Goal: Task Accomplishment & Management: Use online tool/utility

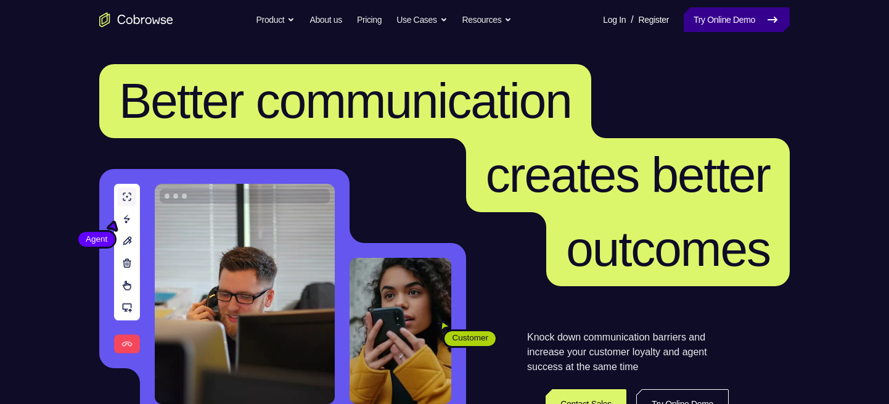
click at [732, 23] on link "Try Online Demo" at bounding box center [737, 19] width 106 height 25
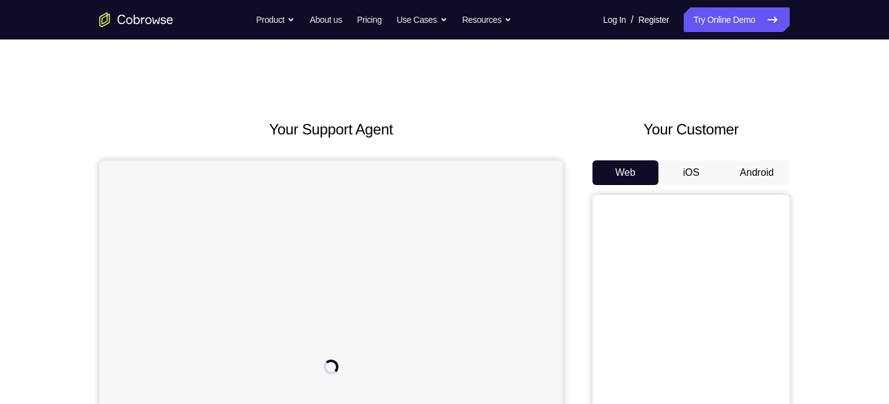
click at [750, 161] on button "Android" at bounding box center [757, 172] width 66 height 25
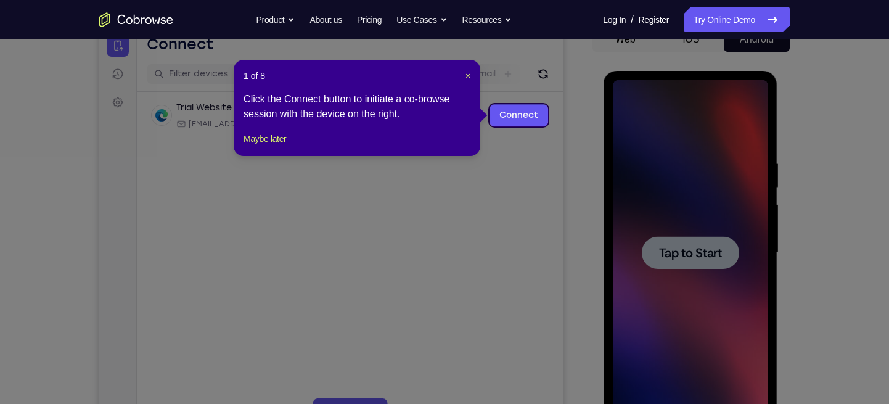
scroll to position [133, 0]
click at [467, 73] on span "×" at bounding box center [468, 77] width 5 height 10
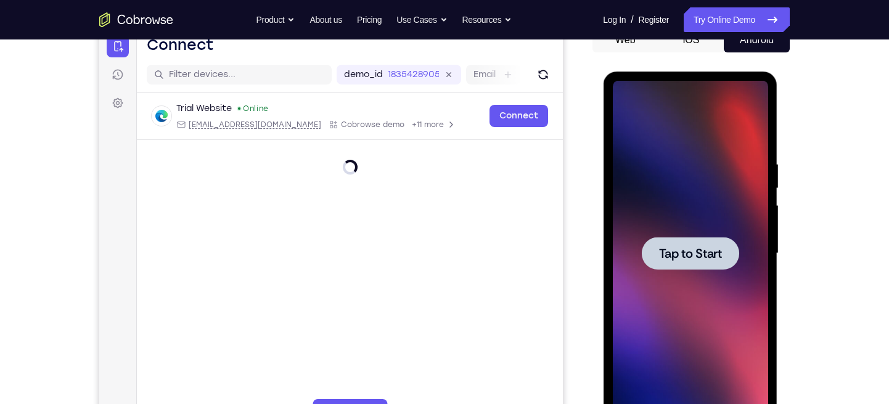
click at [702, 238] on div at bounding box center [689, 253] width 97 height 33
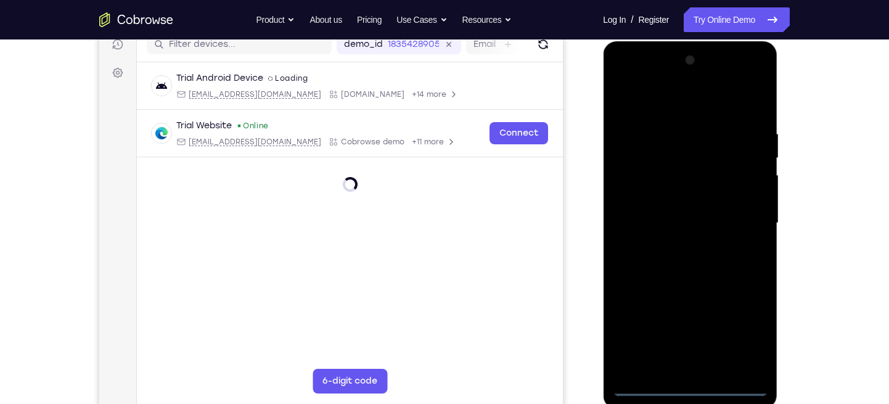
scroll to position [173, 0]
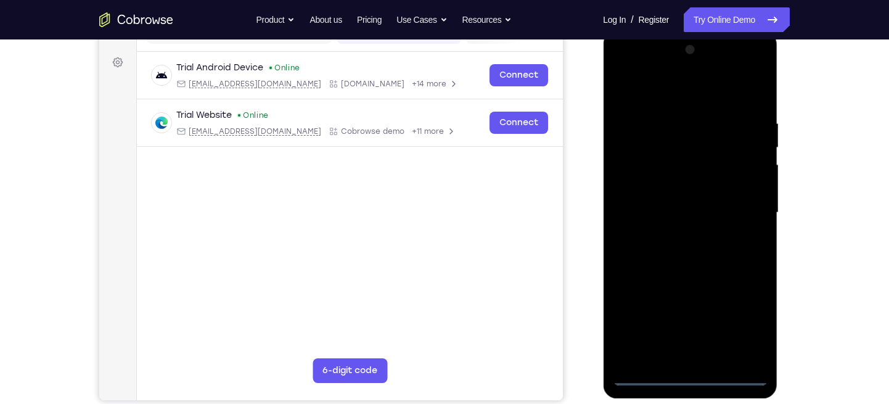
click at [690, 374] on div at bounding box center [689, 212] width 155 height 345
click at [742, 322] on div at bounding box center [689, 212] width 155 height 345
click at [622, 64] on div at bounding box center [689, 212] width 155 height 345
click at [747, 200] on div at bounding box center [689, 212] width 155 height 345
click at [670, 232] on div at bounding box center [689, 212] width 155 height 345
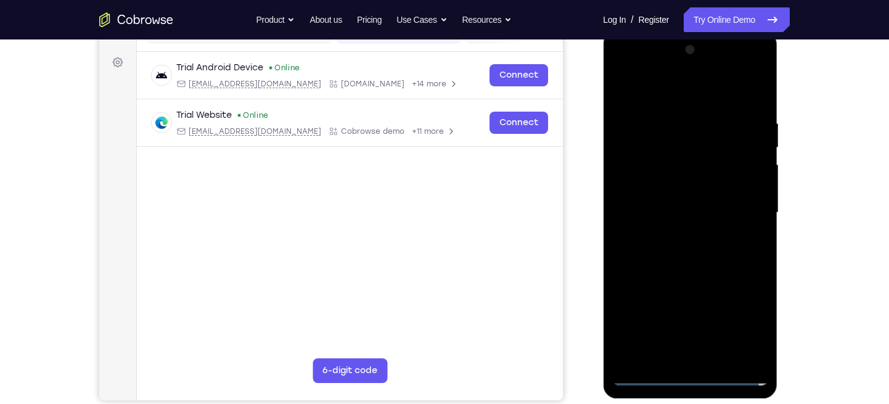
click at [661, 197] on div at bounding box center [689, 212] width 155 height 345
click at [638, 183] on div at bounding box center [689, 212] width 155 height 345
click at [636, 217] on div at bounding box center [689, 212] width 155 height 345
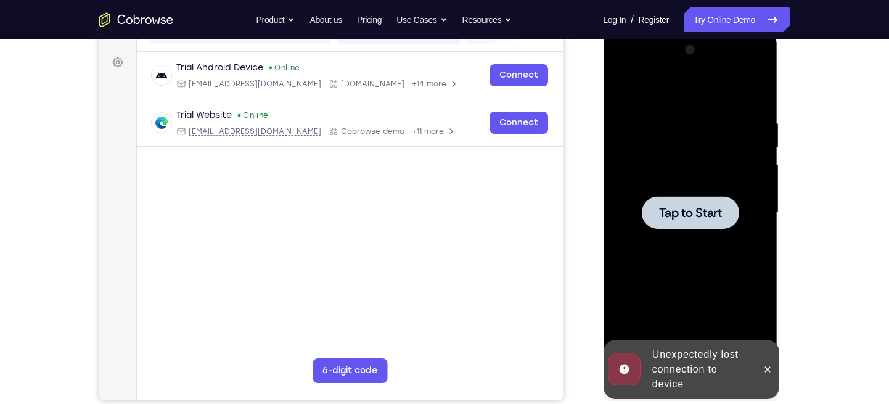
click at [652, 211] on div at bounding box center [689, 212] width 97 height 33
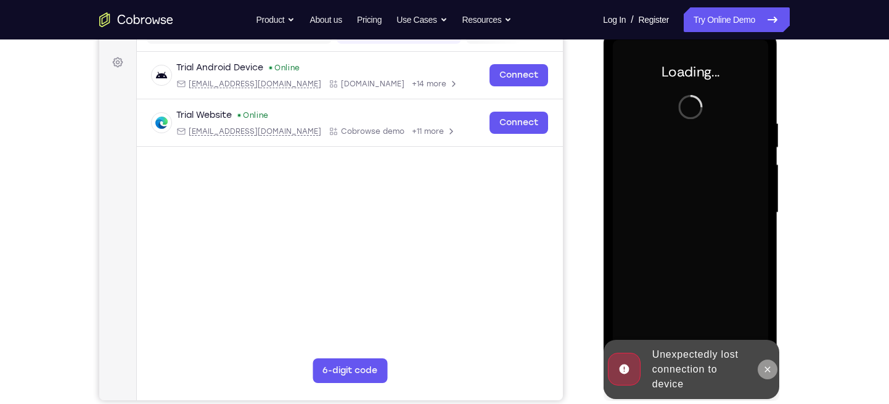
click at [766, 368] on icon at bounding box center [768, 369] width 6 height 6
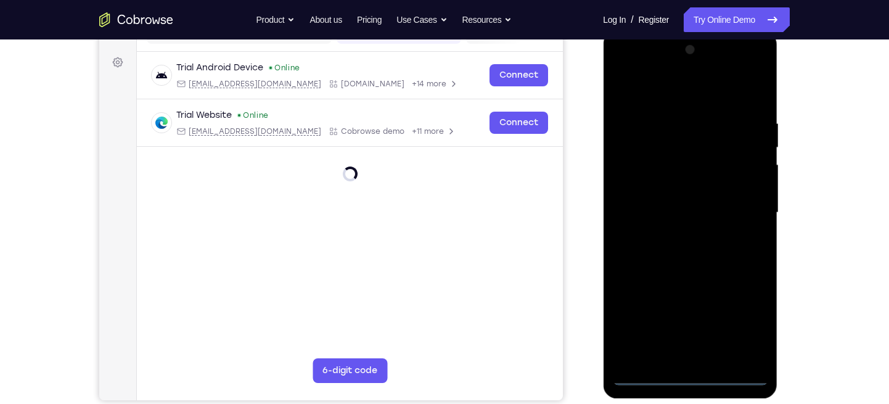
click at [689, 379] on div at bounding box center [689, 212] width 155 height 345
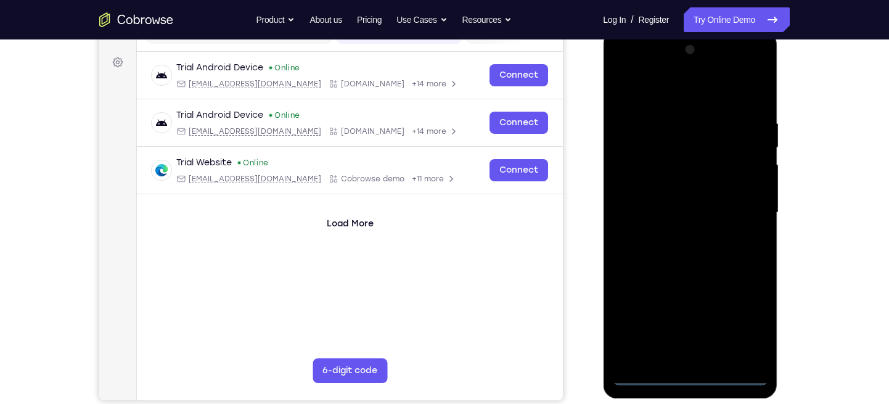
click at [751, 324] on div at bounding box center [689, 212] width 155 height 345
click at [625, 70] on div at bounding box center [689, 212] width 155 height 345
click at [740, 211] on div at bounding box center [689, 212] width 155 height 345
click at [704, 354] on div at bounding box center [689, 212] width 155 height 345
click at [644, 199] on div at bounding box center [689, 212] width 155 height 345
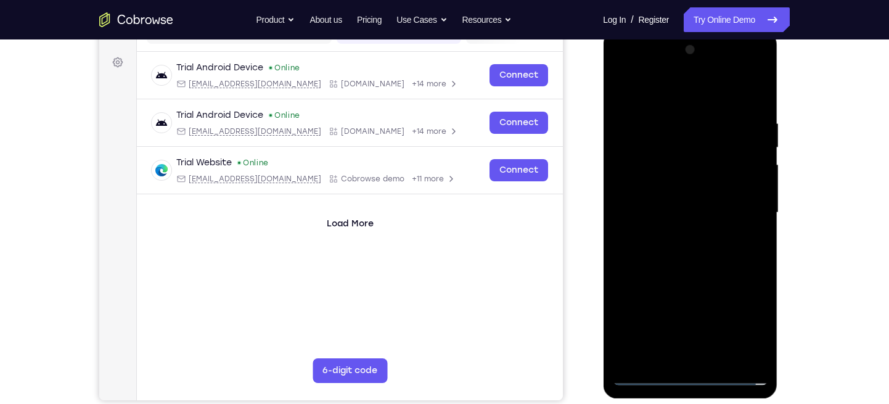
click at [639, 182] on div at bounding box center [689, 212] width 155 height 345
click at [651, 214] on div at bounding box center [689, 212] width 155 height 345
click at [631, 247] on div at bounding box center [689, 212] width 155 height 345
click at [655, 237] on div at bounding box center [689, 212] width 155 height 345
click at [749, 103] on div at bounding box center [689, 212] width 155 height 345
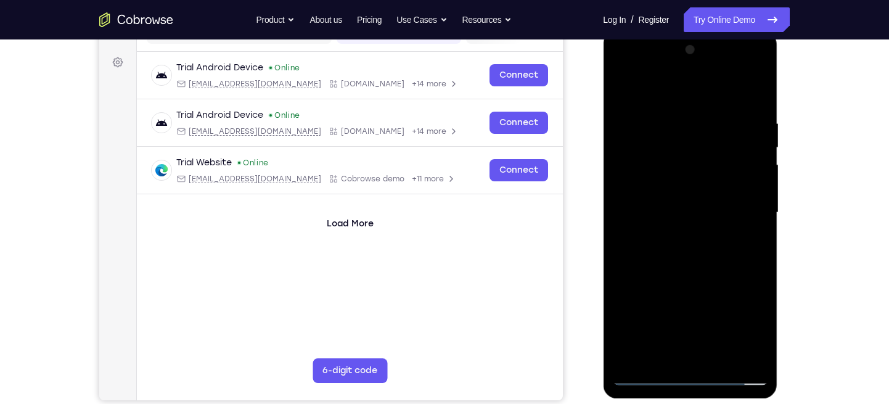
click at [683, 269] on div at bounding box center [689, 212] width 155 height 345
drag, startPoint x: 670, startPoint y: 260, endPoint x: 676, endPoint y: 213, distance: 47.3
click at [676, 213] on div at bounding box center [689, 212] width 155 height 345
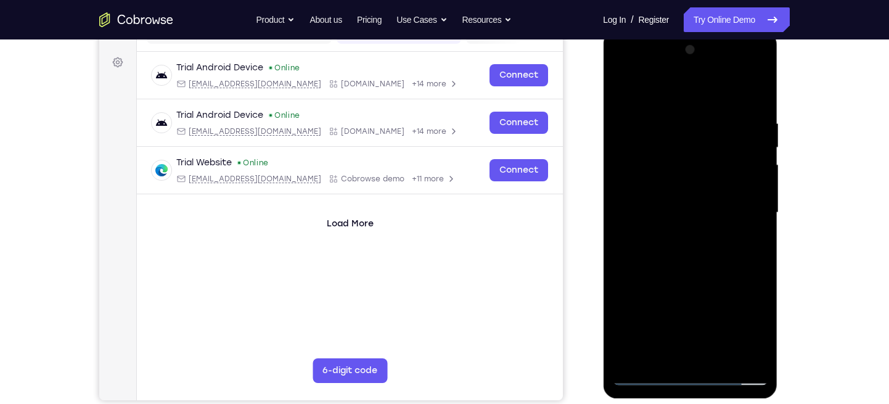
click at [757, 221] on div at bounding box center [689, 212] width 155 height 345
drag, startPoint x: 710, startPoint y: 228, endPoint x: 722, endPoint y: 162, distance: 67.1
click at [722, 162] on div at bounding box center [689, 212] width 155 height 345
click at [639, 270] on div at bounding box center [689, 212] width 155 height 345
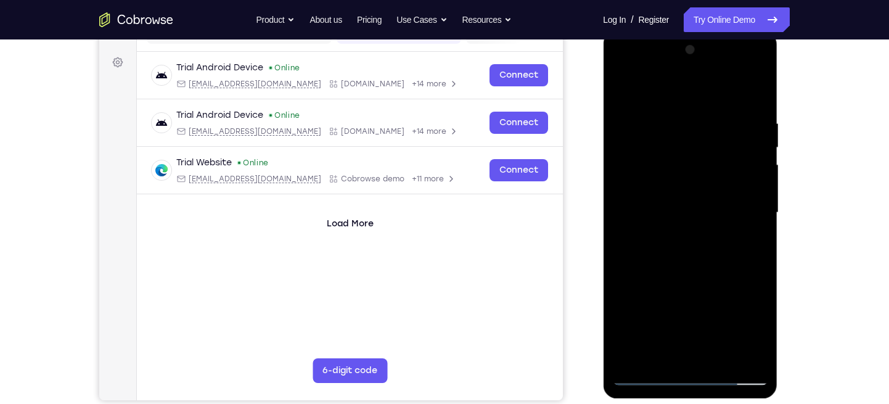
click at [655, 319] on div at bounding box center [689, 212] width 155 height 345
click at [655, 351] on div at bounding box center [689, 212] width 155 height 345
click at [707, 297] on div at bounding box center [689, 212] width 155 height 345
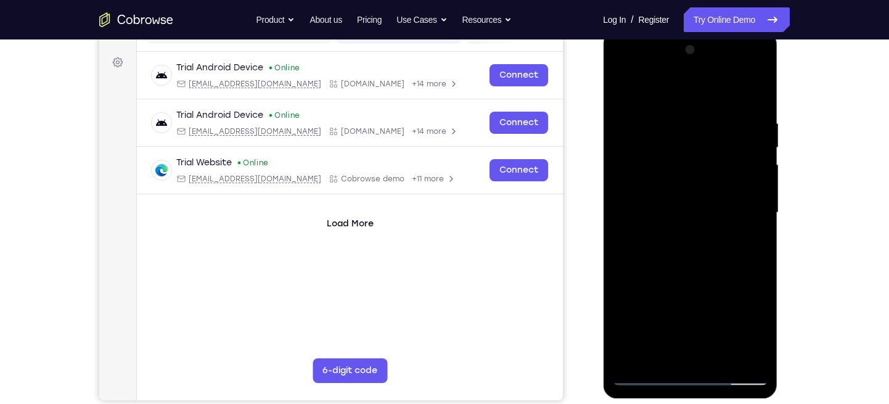
click at [707, 297] on div at bounding box center [689, 212] width 155 height 345
click at [725, 299] on div at bounding box center [689, 212] width 155 height 345
click at [752, 197] on div at bounding box center [689, 212] width 155 height 345
click at [625, 85] on div at bounding box center [689, 212] width 155 height 345
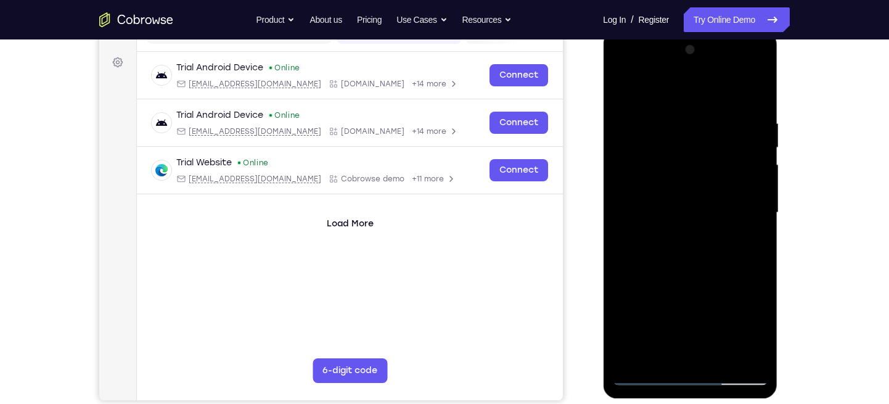
click at [720, 355] on div at bounding box center [689, 212] width 155 height 345
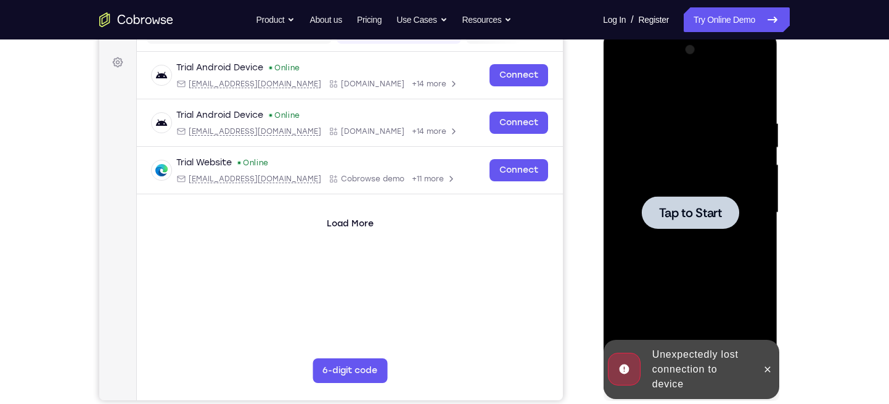
click at [702, 254] on div at bounding box center [689, 212] width 155 height 345
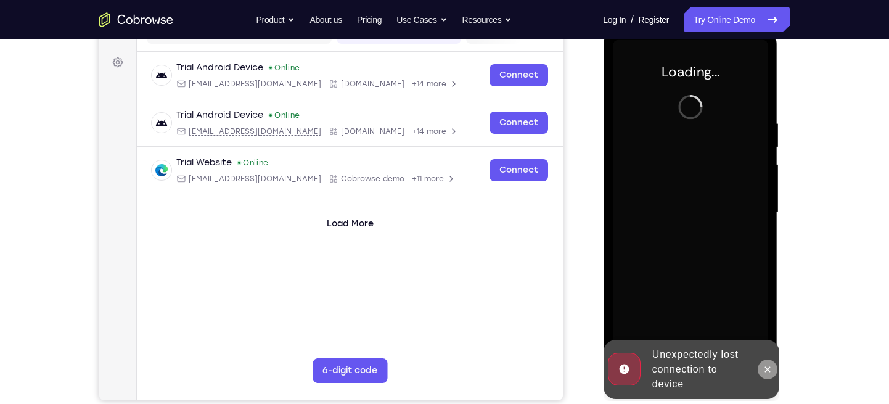
click at [770, 369] on icon at bounding box center [767, 369] width 10 height 10
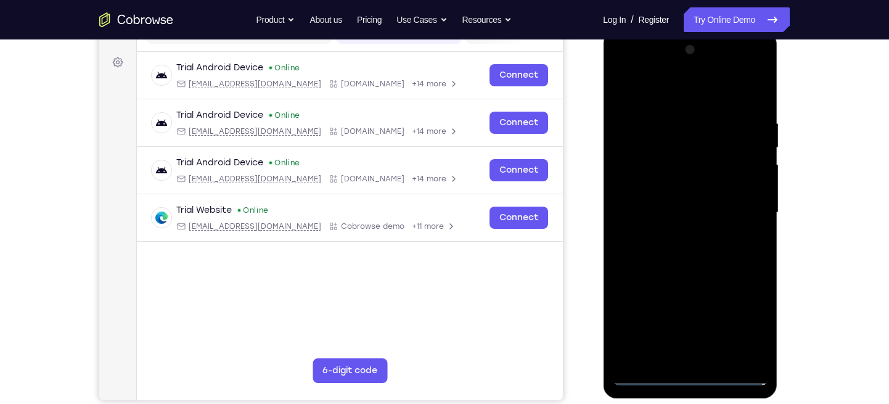
click at [691, 376] on div at bounding box center [689, 212] width 155 height 345
click at [748, 319] on div at bounding box center [689, 212] width 155 height 345
click at [628, 67] on div at bounding box center [689, 212] width 155 height 345
click at [745, 209] on div at bounding box center [689, 212] width 155 height 345
click at [687, 313] on div at bounding box center [689, 212] width 155 height 345
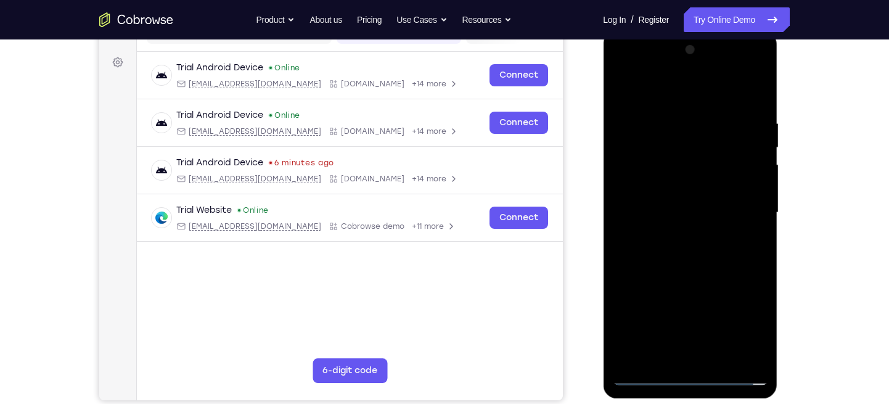
click at [674, 230] on div at bounding box center [689, 212] width 155 height 345
click at [667, 201] on div at bounding box center [689, 212] width 155 height 345
click at [641, 178] on div at bounding box center [689, 212] width 155 height 345
click at [648, 207] on div at bounding box center [689, 212] width 155 height 345
click at [660, 261] on div at bounding box center [689, 212] width 155 height 345
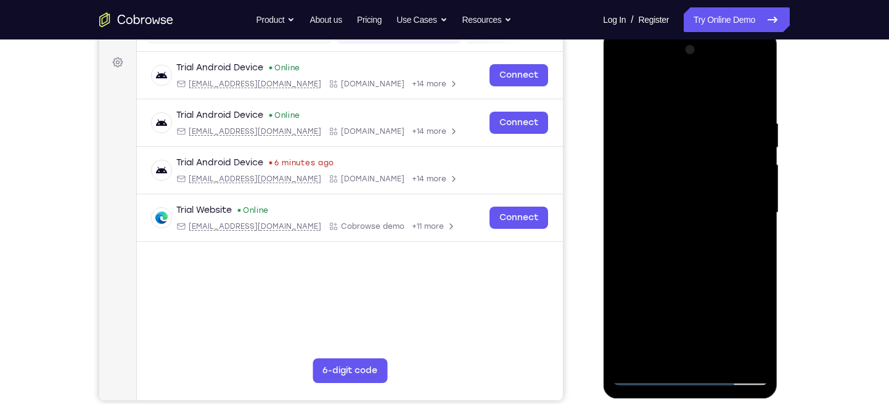
click at [716, 356] on div at bounding box center [689, 212] width 155 height 345
click at [744, 94] on div at bounding box center [689, 212] width 155 height 345
click at [686, 274] on div at bounding box center [689, 212] width 155 height 345
click at [668, 194] on div at bounding box center [689, 212] width 155 height 345
click at [623, 96] on div at bounding box center [689, 212] width 155 height 345
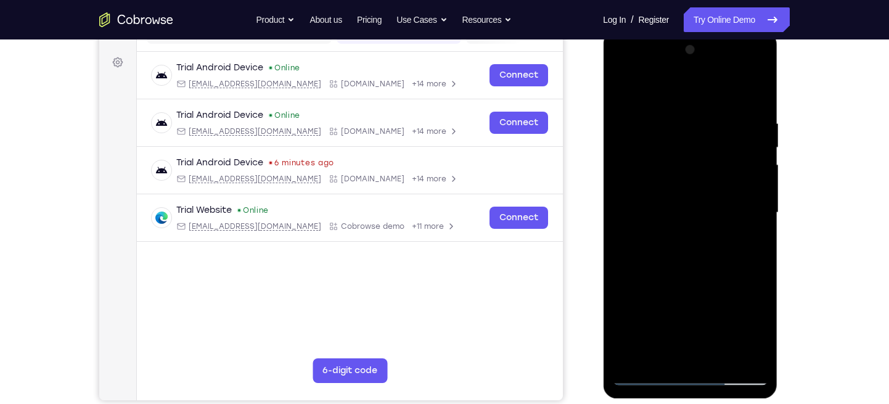
click at [623, 84] on div at bounding box center [689, 212] width 155 height 345
click at [670, 108] on div at bounding box center [689, 212] width 155 height 345
click at [750, 116] on div at bounding box center [689, 212] width 155 height 345
click at [751, 92] on div at bounding box center [689, 212] width 155 height 345
click at [701, 110] on div at bounding box center [689, 212] width 155 height 345
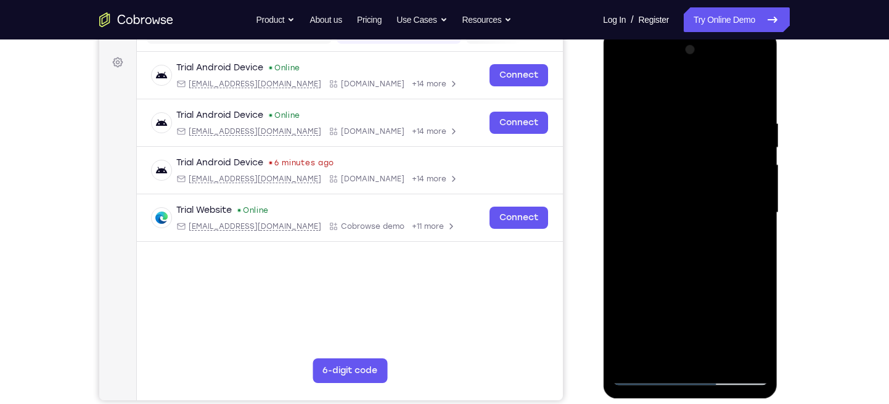
click at [754, 134] on div at bounding box center [689, 212] width 155 height 345
click at [751, 142] on div at bounding box center [689, 212] width 155 height 345
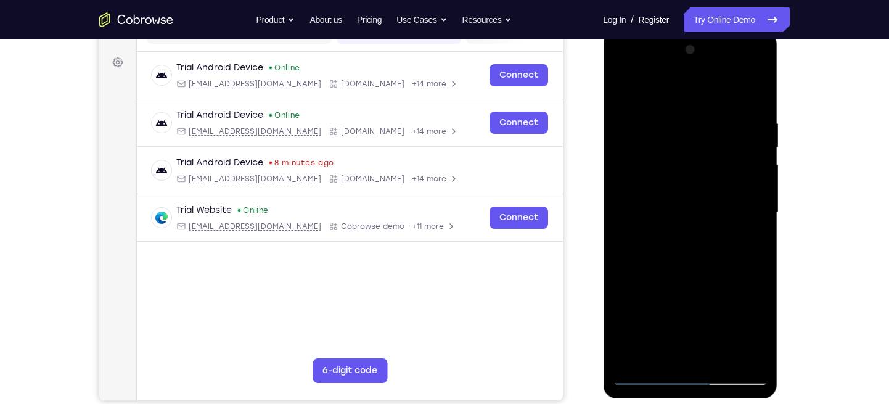
click at [751, 142] on div at bounding box center [689, 212] width 155 height 345
click at [745, 144] on div at bounding box center [689, 212] width 155 height 345
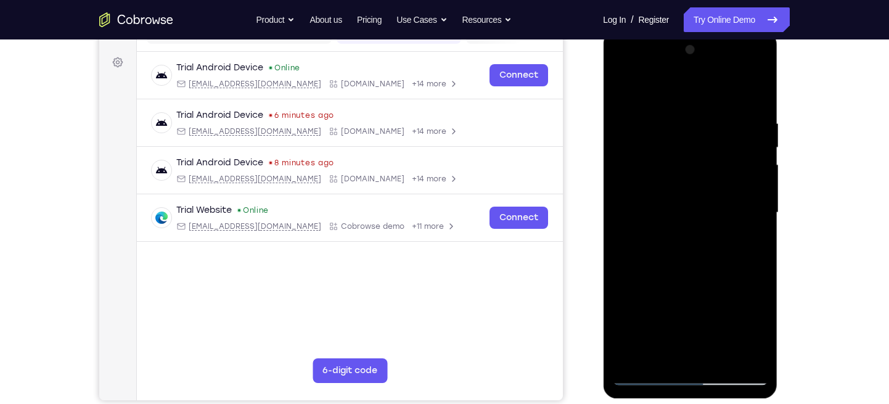
click at [745, 144] on div at bounding box center [689, 212] width 155 height 345
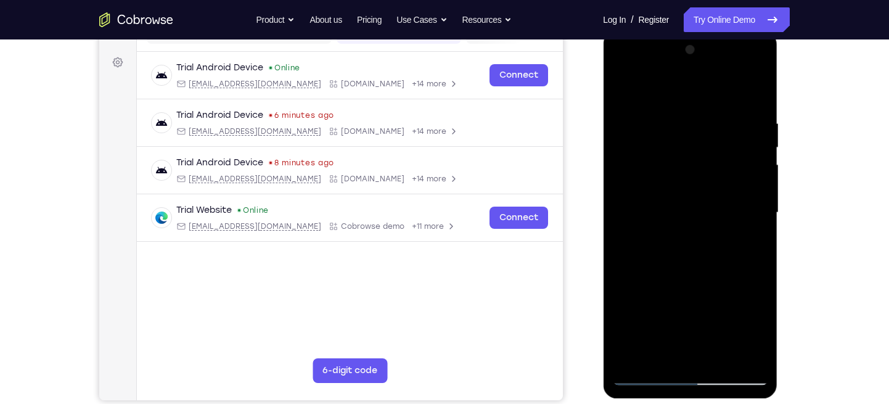
click at [745, 144] on div at bounding box center [689, 212] width 155 height 345
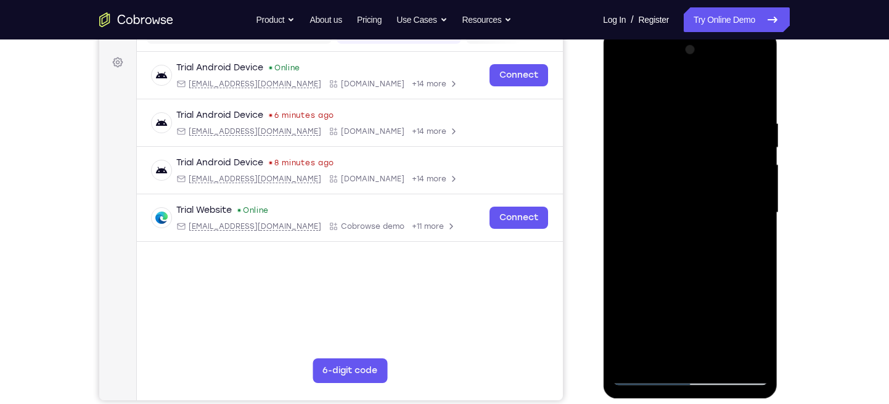
click at [745, 144] on div at bounding box center [689, 212] width 155 height 345
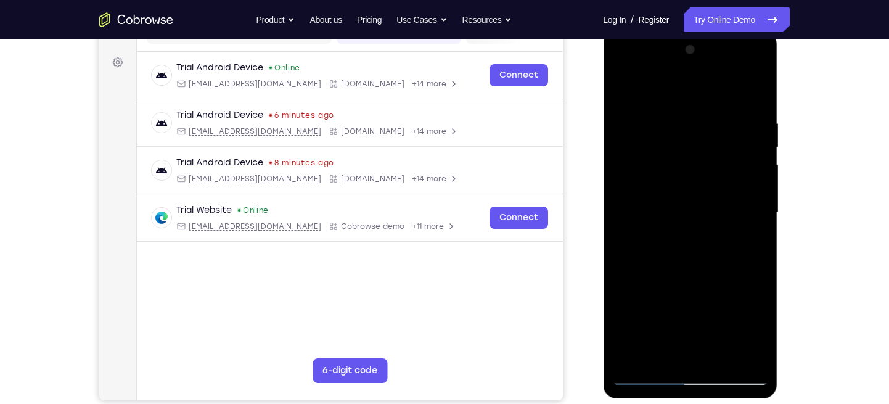
click at [745, 144] on div at bounding box center [689, 212] width 155 height 345
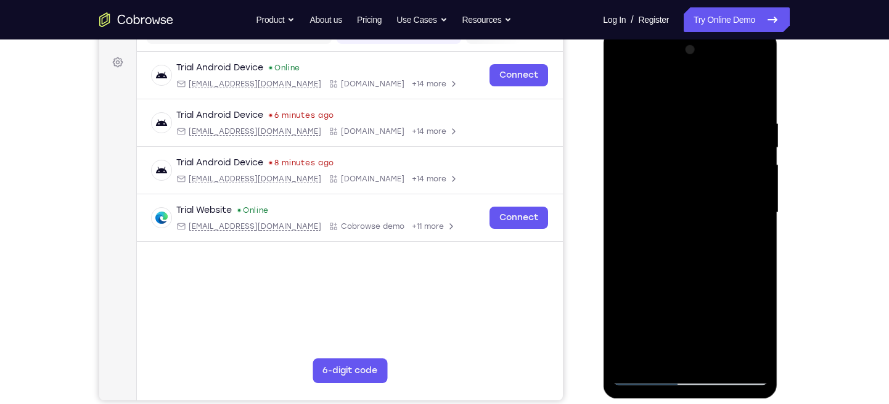
click at [752, 128] on div at bounding box center [689, 212] width 155 height 345
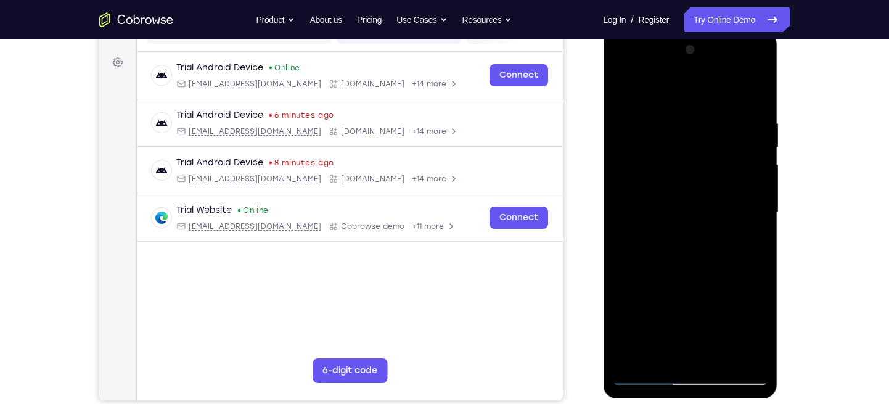
click at [752, 128] on div at bounding box center [689, 212] width 155 height 345
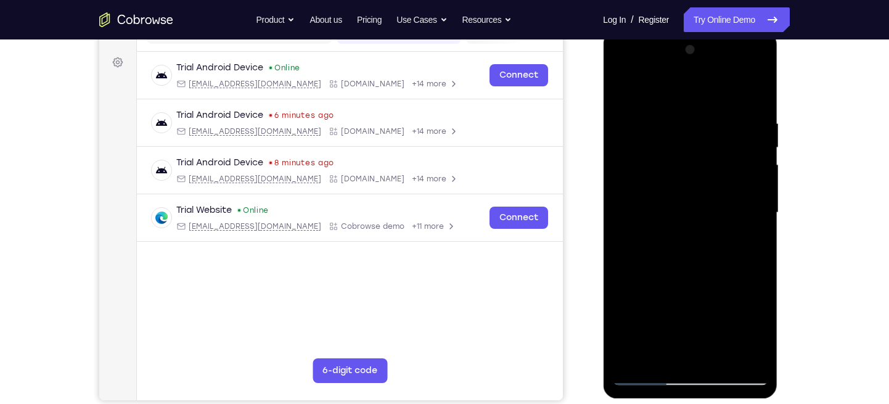
click at [752, 128] on div at bounding box center [689, 212] width 155 height 345
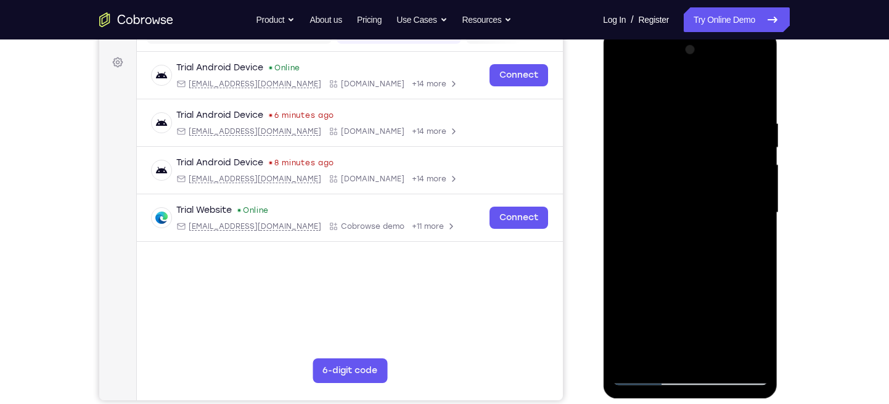
click at [730, 142] on div at bounding box center [689, 212] width 155 height 345
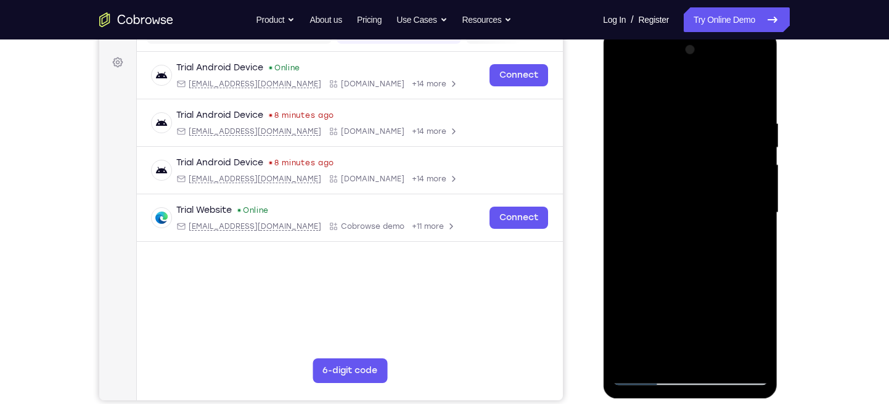
click at [730, 142] on div at bounding box center [689, 212] width 155 height 345
click at [751, 142] on div at bounding box center [689, 212] width 155 height 345
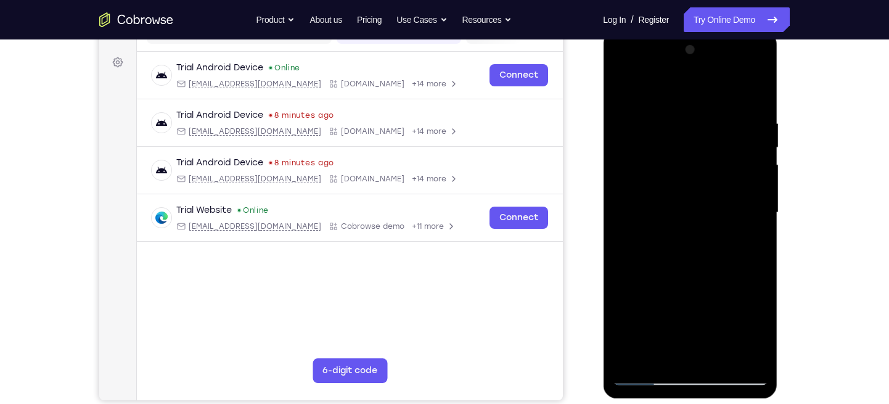
click at [751, 142] on div at bounding box center [689, 212] width 155 height 345
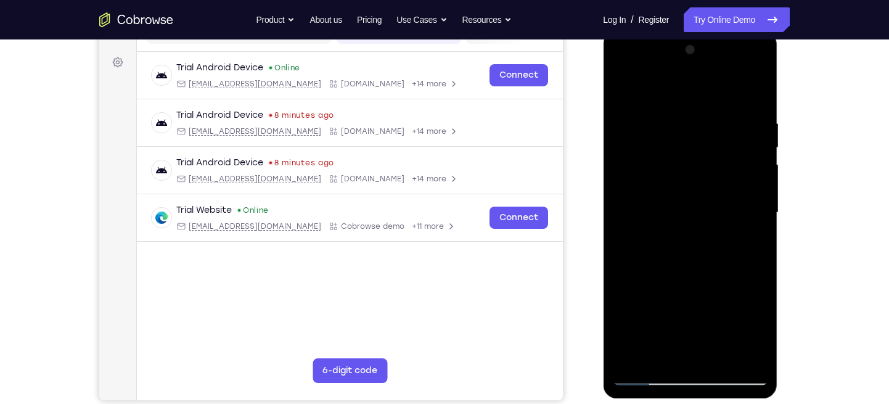
click at [751, 142] on div at bounding box center [689, 212] width 155 height 345
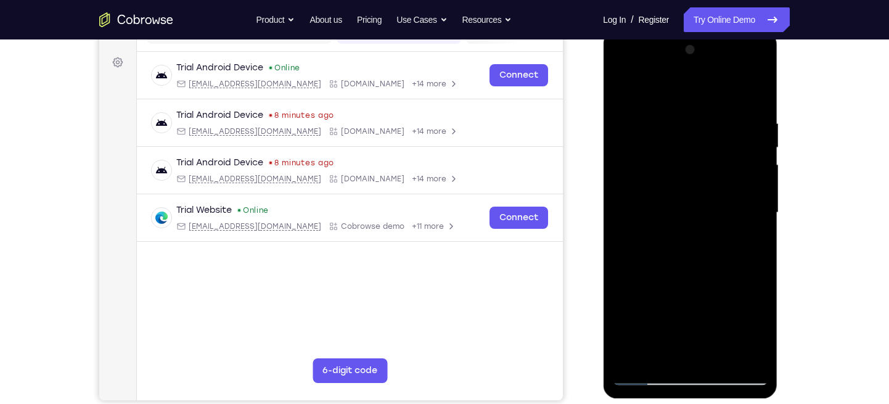
click at [751, 142] on div at bounding box center [689, 212] width 155 height 345
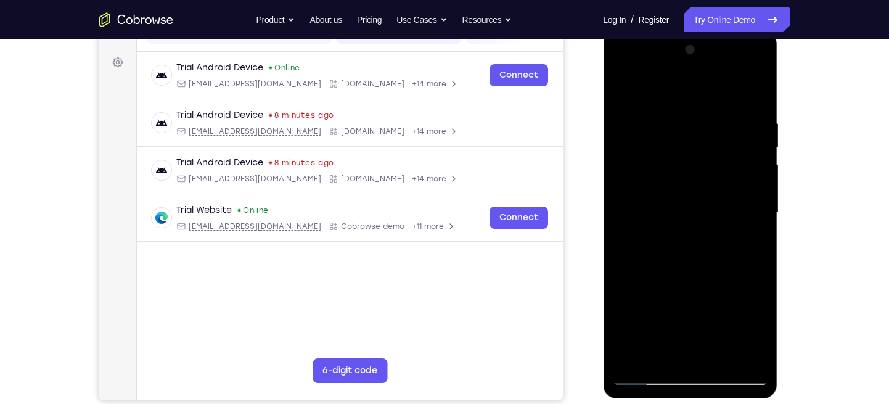
click at [647, 353] on div at bounding box center [689, 212] width 155 height 345
